Goal: Information Seeking & Learning: Learn about a topic

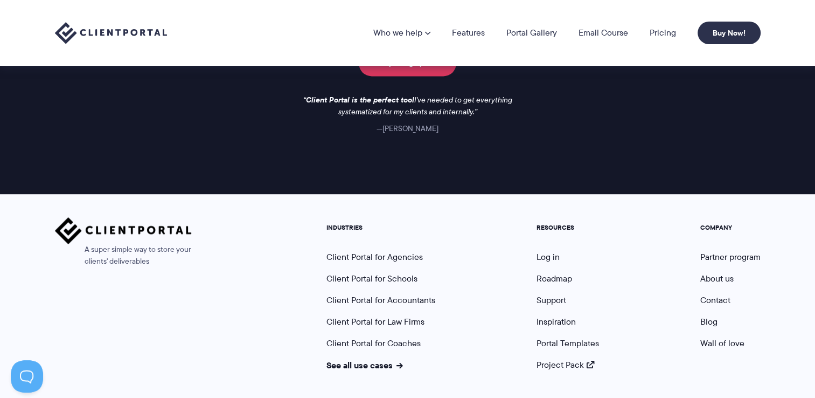
scroll to position [1605, 0]
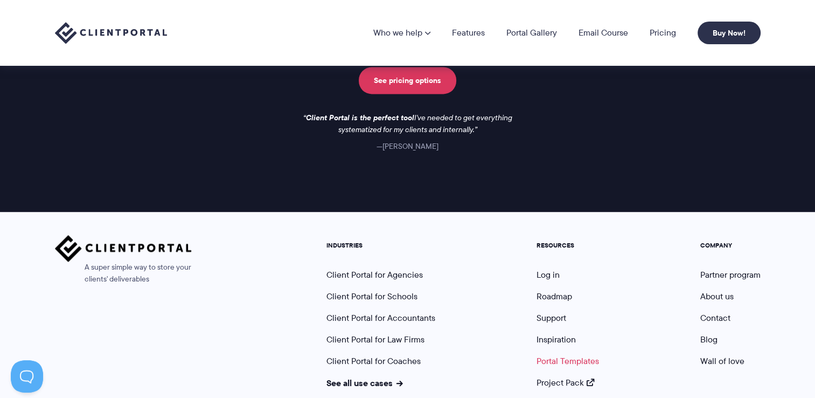
click at [559, 358] on link "Portal Templates" at bounding box center [568, 361] width 63 height 12
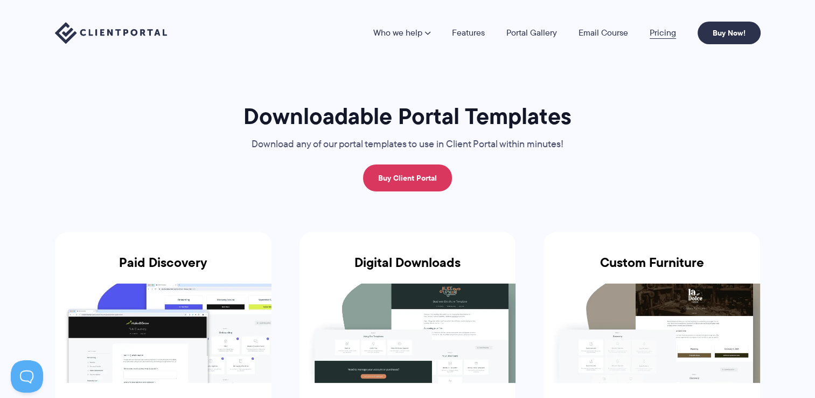
click at [667, 35] on link "Pricing" at bounding box center [663, 33] width 26 height 9
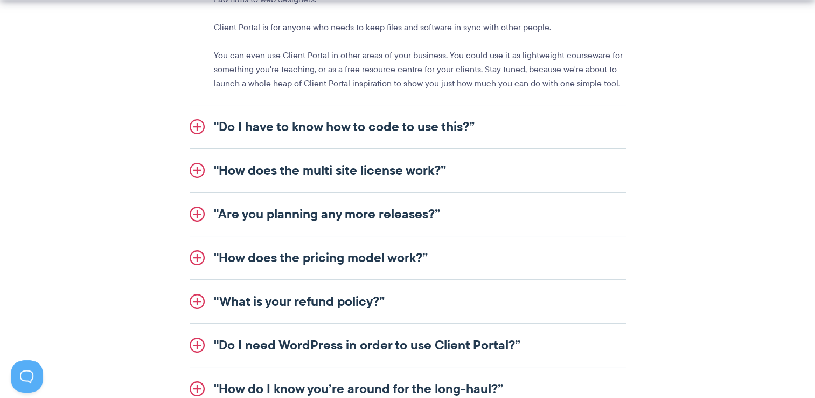
scroll to position [1401, 0]
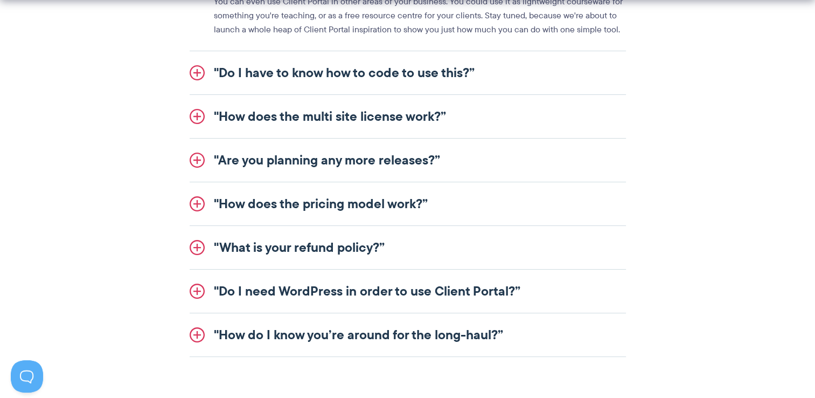
click at [200, 116] on link ""How does the multi site license work?”" at bounding box center [408, 116] width 437 height 43
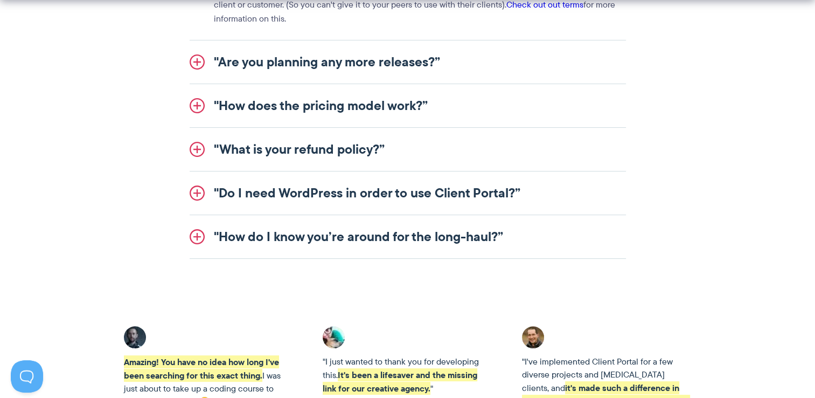
scroll to position [1509, 0]
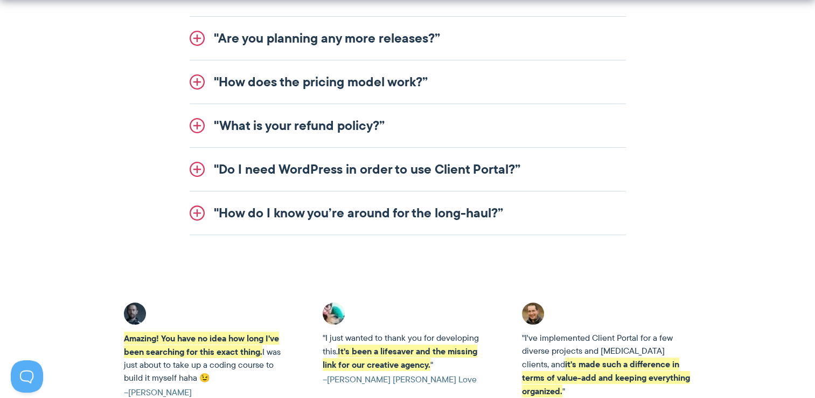
click at [195, 163] on link ""Do I need WordPress in order to use Client Portal?”" at bounding box center [408, 169] width 437 height 43
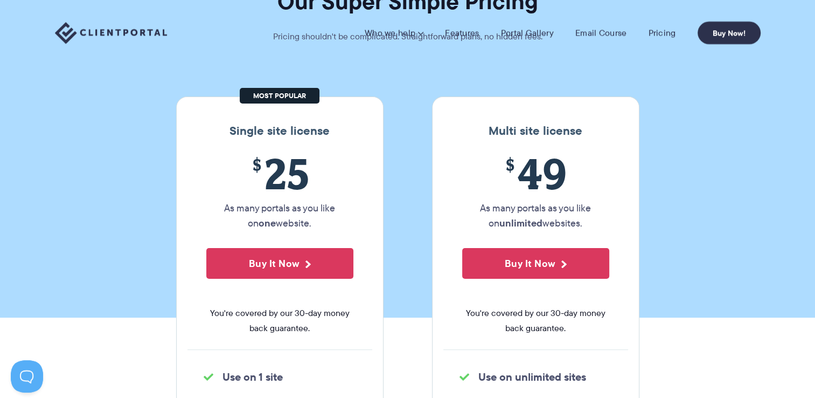
scroll to position [0, 0]
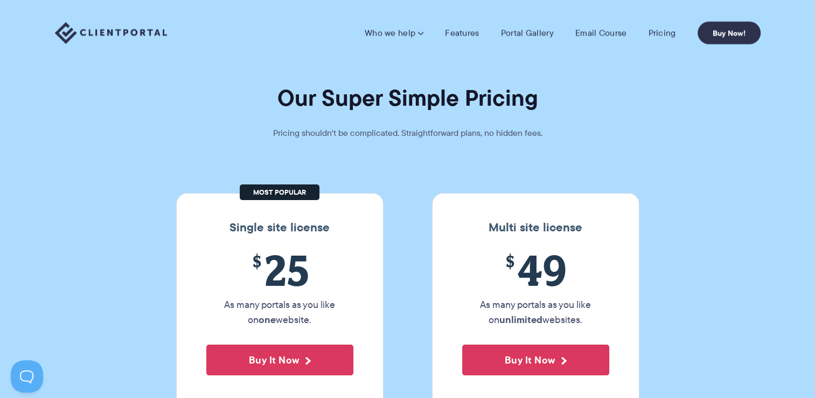
click at [125, 32] on img at bounding box center [111, 33] width 112 height 22
